Goal: Information Seeking & Learning: Learn about a topic

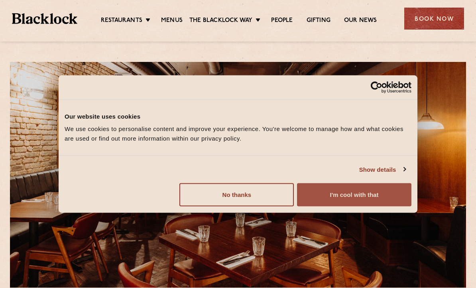
click at [390, 195] on button "I'm cool with that" at bounding box center [354, 194] width 115 height 23
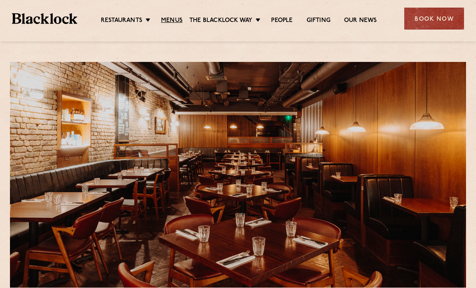
click at [180, 20] on link "Menus" at bounding box center [172, 21] width 22 height 8
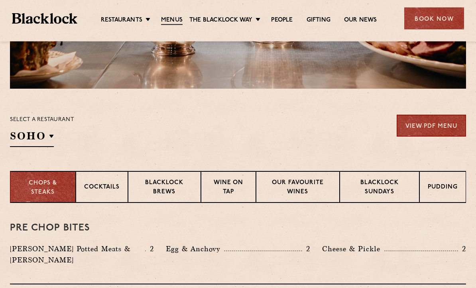
scroll to position [199, 0]
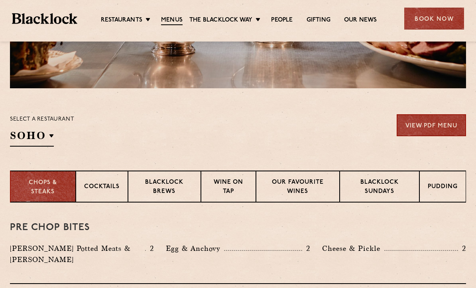
click at [455, 190] on p "Pudding" at bounding box center [443, 187] width 30 height 10
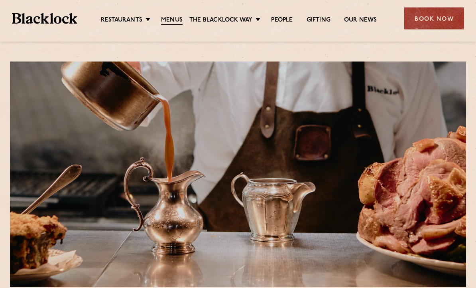
scroll to position [0, 0]
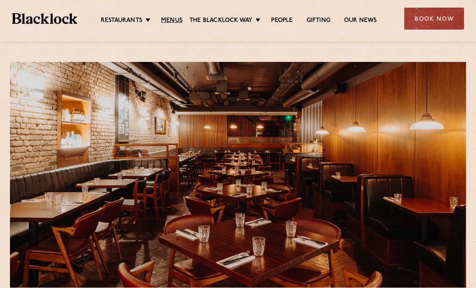
click at [175, 18] on link "Menus" at bounding box center [172, 21] width 22 height 8
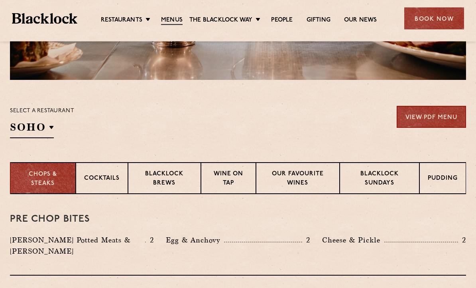
scroll to position [198, 0]
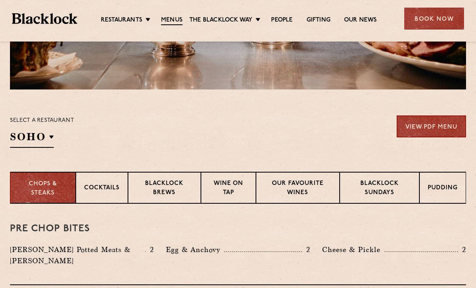
click at [439, 181] on div "Pudding" at bounding box center [443, 188] width 47 height 32
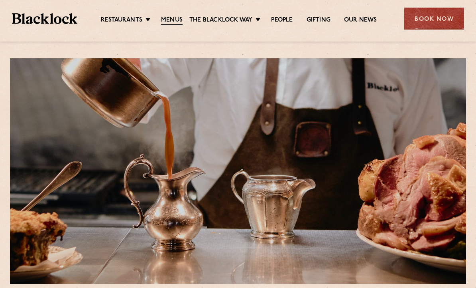
scroll to position [0, 0]
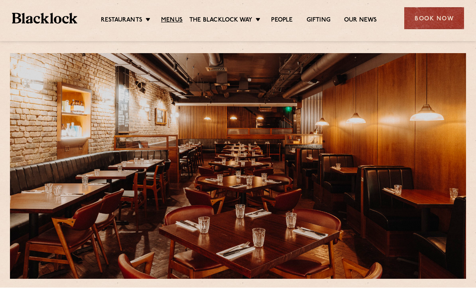
scroll to position [9, 0]
click at [171, 18] on link "Menus" at bounding box center [172, 21] width 22 height 8
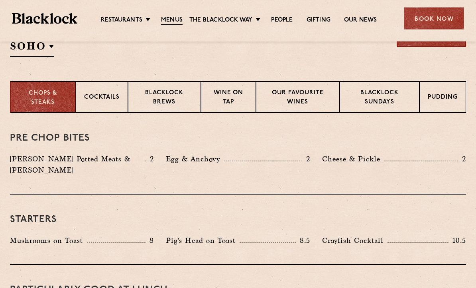
scroll to position [289, 0]
click at [392, 100] on p "Blacklock Sundays" at bounding box center [379, 98] width 63 height 19
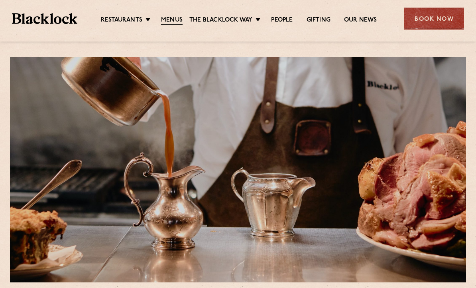
scroll to position [0, 0]
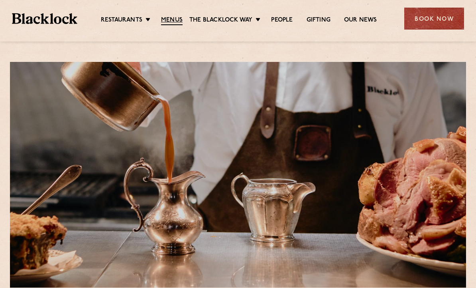
click at [168, 18] on link "Menus" at bounding box center [172, 20] width 22 height 9
click at [177, 24] on link "Menus" at bounding box center [172, 20] width 22 height 9
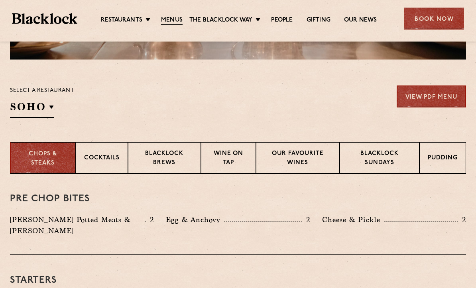
scroll to position [227, 0]
click at [445, 156] on p "Pudding" at bounding box center [443, 159] width 30 height 10
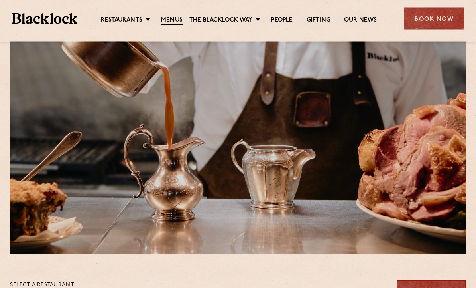
scroll to position [0, 0]
